Goal: Communication & Community: Ask a question

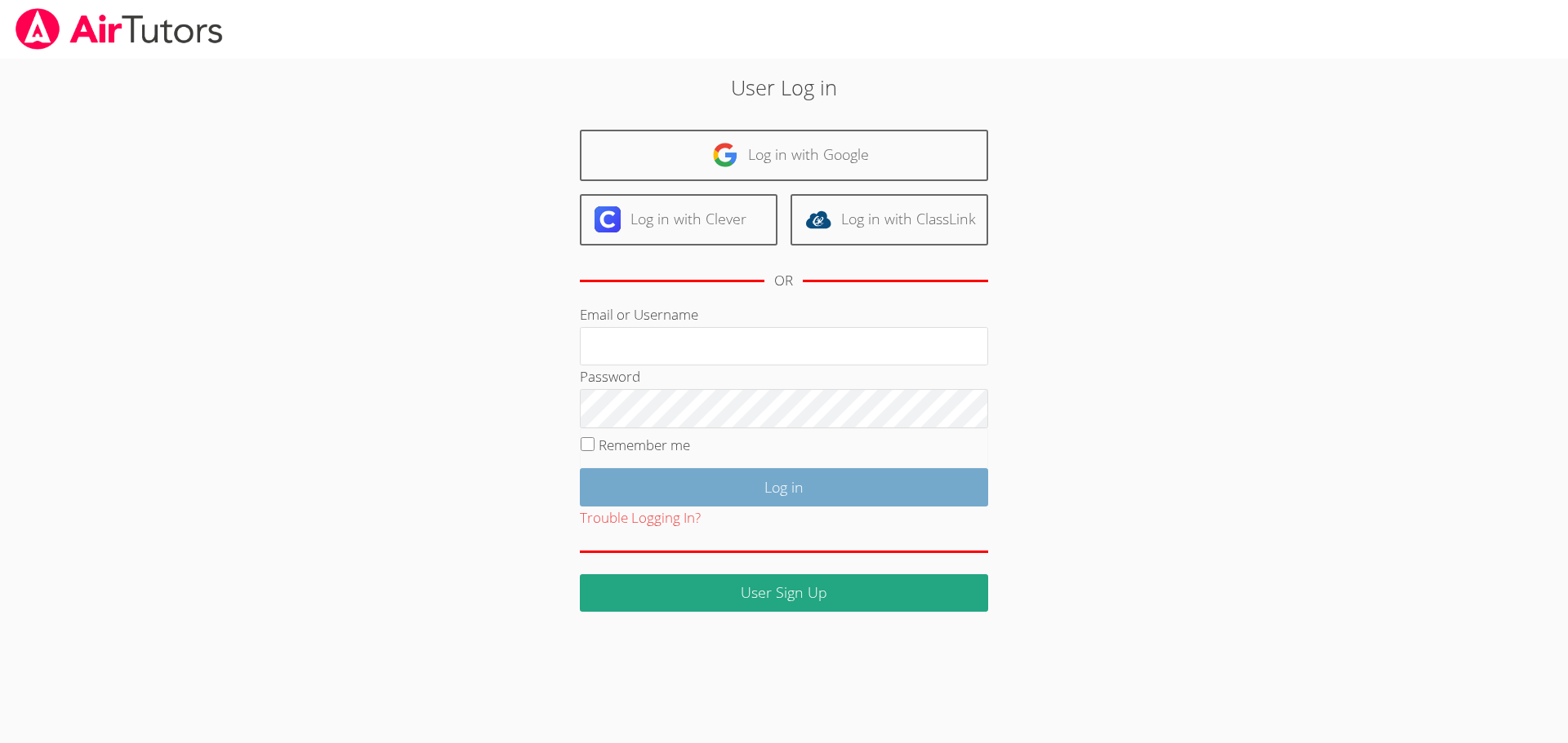
type input "[EMAIL_ADDRESS][DOMAIN_NAME]"
click at [780, 501] on input "Log in" at bounding box center [784, 487] width 408 height 38
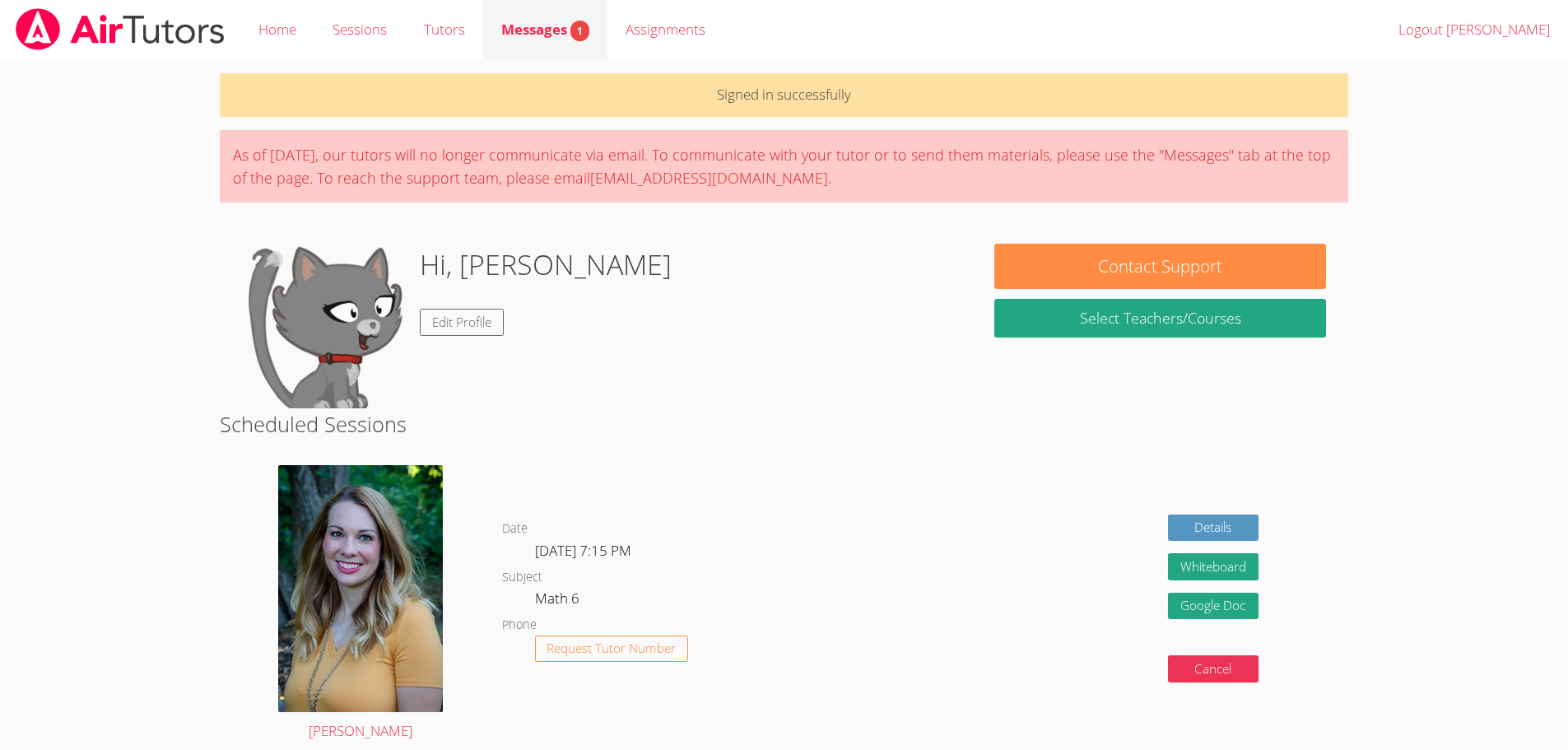
click at [515, 35] on span "Messages 1" at bounding box center [546, 29] width 88 height 19
